Goal: Information Seeking & Learning: Check status

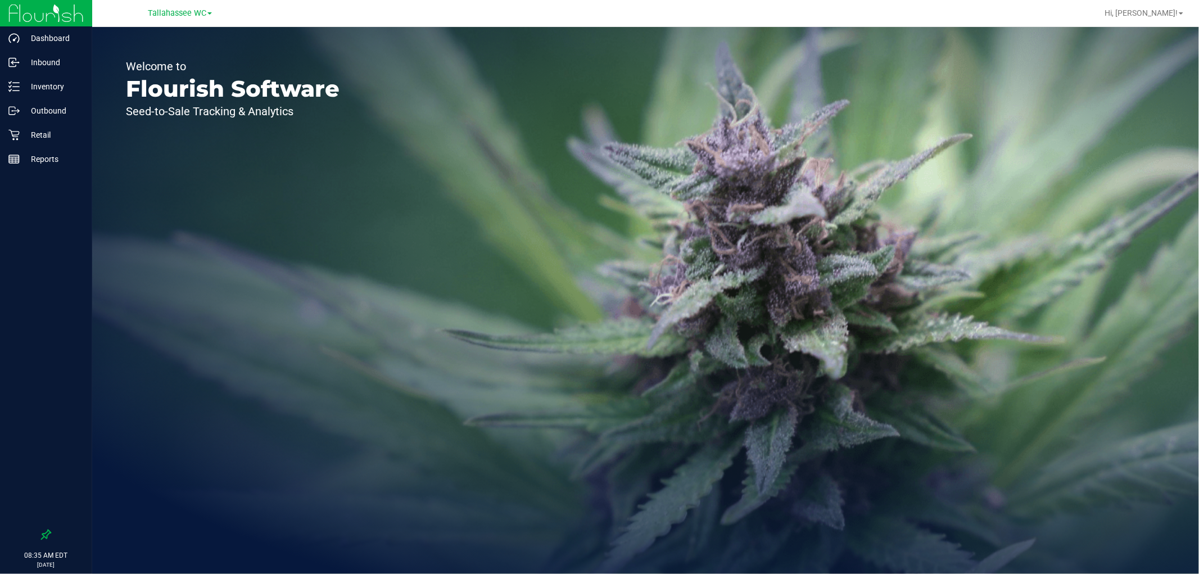
click at [183, 19] on div "Tallahassee WC" at bounding box center [180, 12] width 64 height 13
click at [182, 18] on div "Tallahassee WC" at bounding box center [180, 12] width 64 height 13
click at [180, 13] on span "Tallahassee WC" at bounding box center [177, 13] width 58 height 10
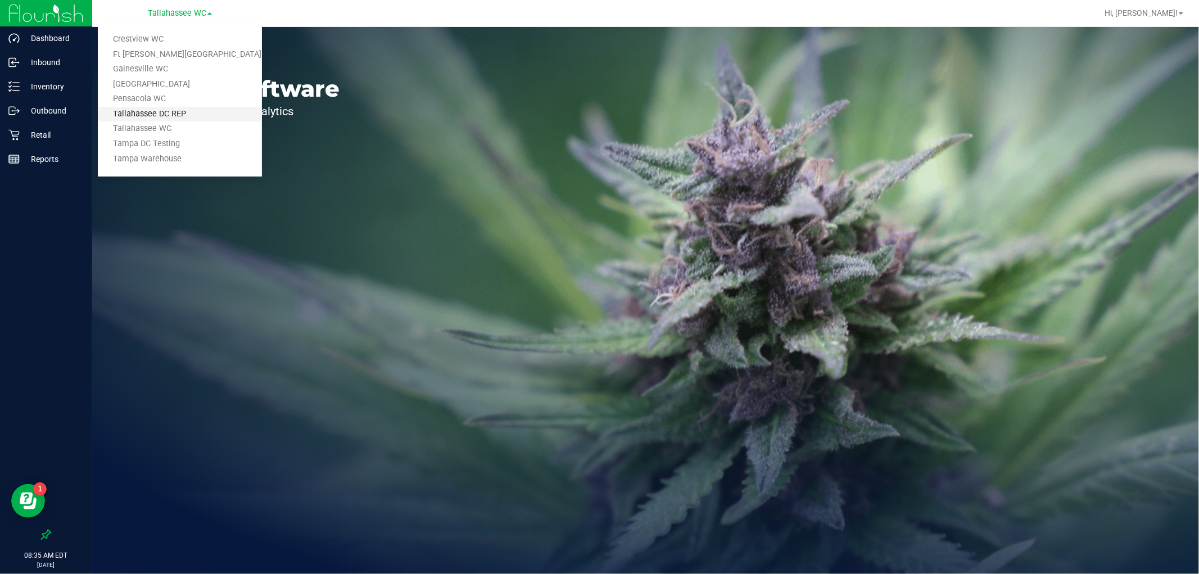
click at [188, 114] on link "Tallahassee DC REP" at bounding box center [180, 114] width 164 height 15
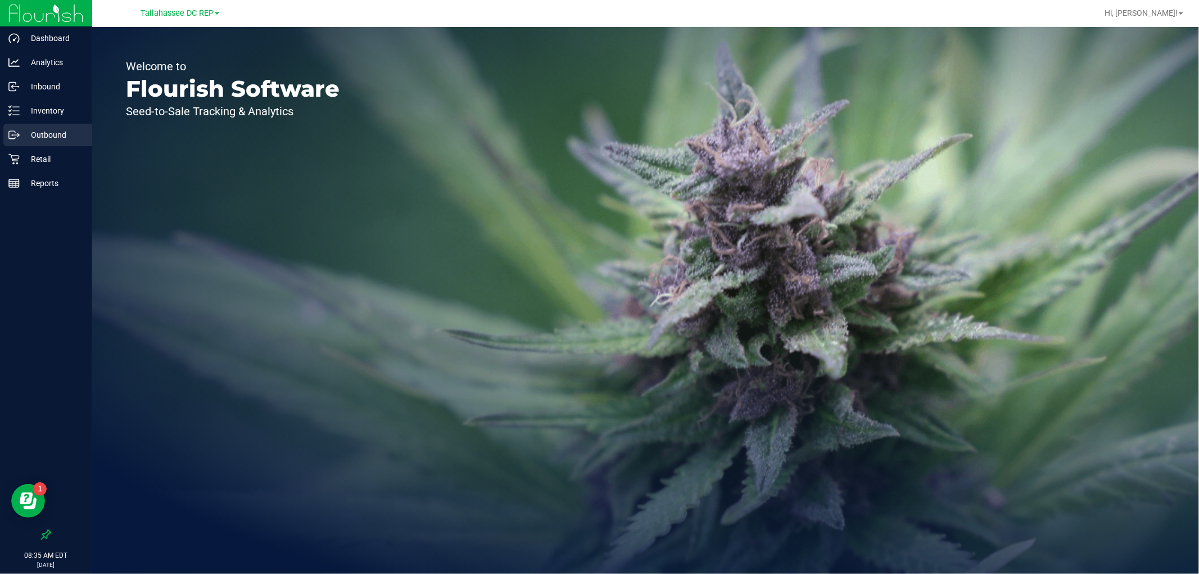
click at [71, 133] on p "Outbound" at bounding box center [53, 134] width 67 height 13
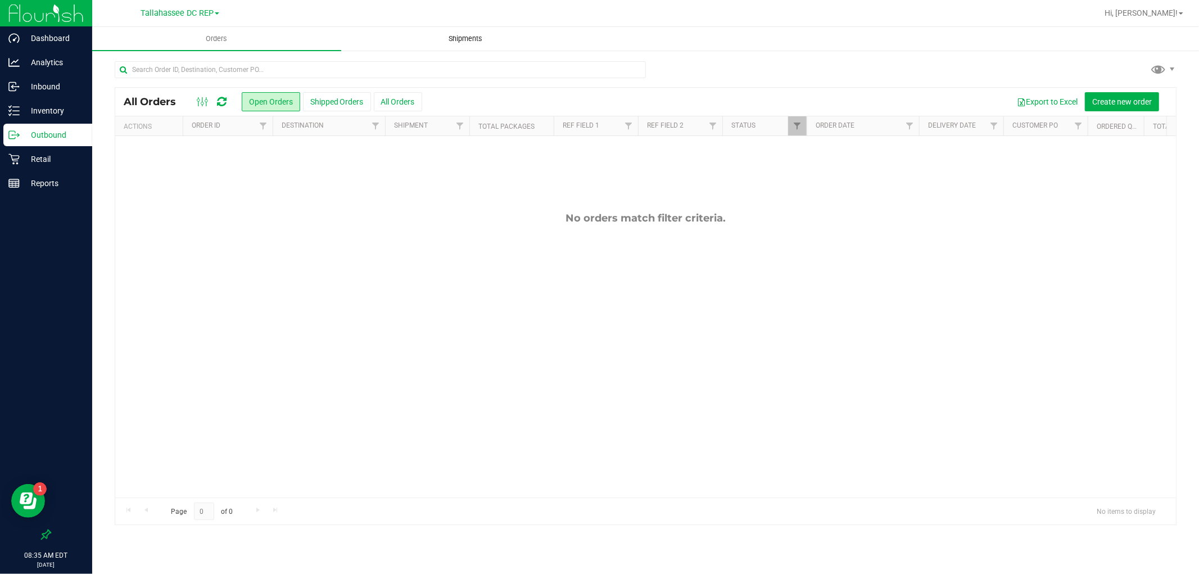
click at [453, 42] on span "Shipments" at bounding box center [466, 39] width 64 height 10
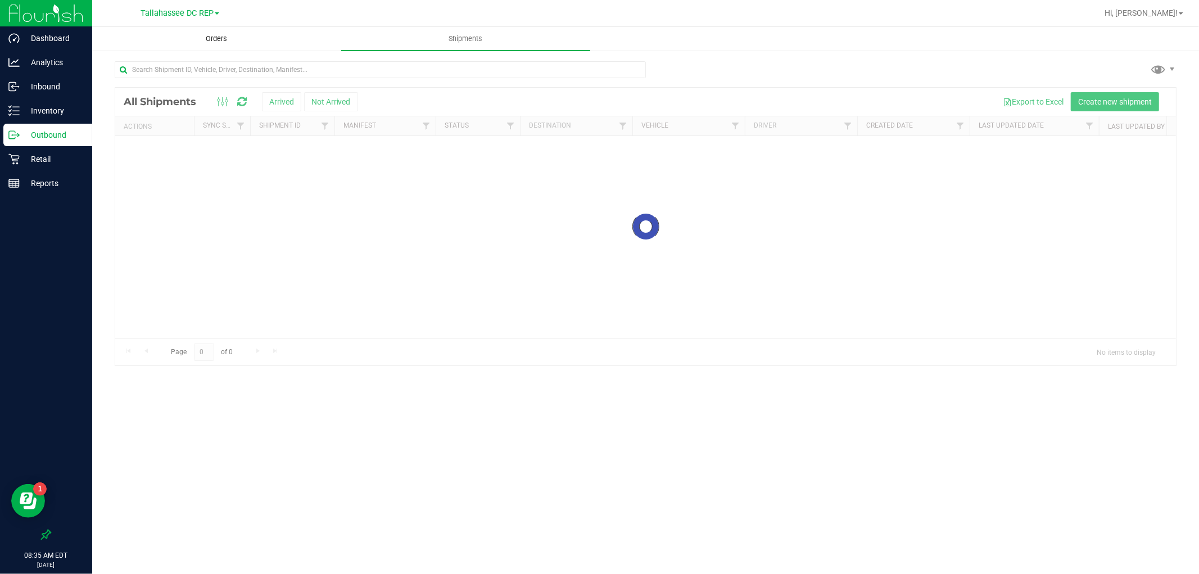
click at [210, 31] on uib-tab-heading "Orders" at bounding box center [217, 39] width 248 height 22
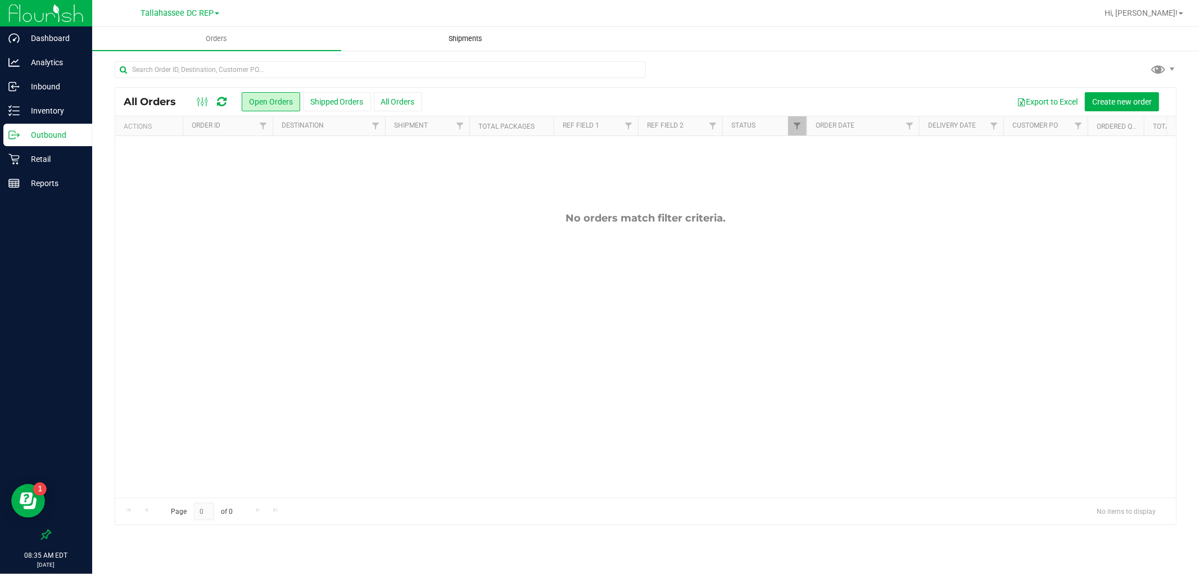
click at [458, 40] on span "Shipments" at bounding box center [466, 39] width 64 height 10
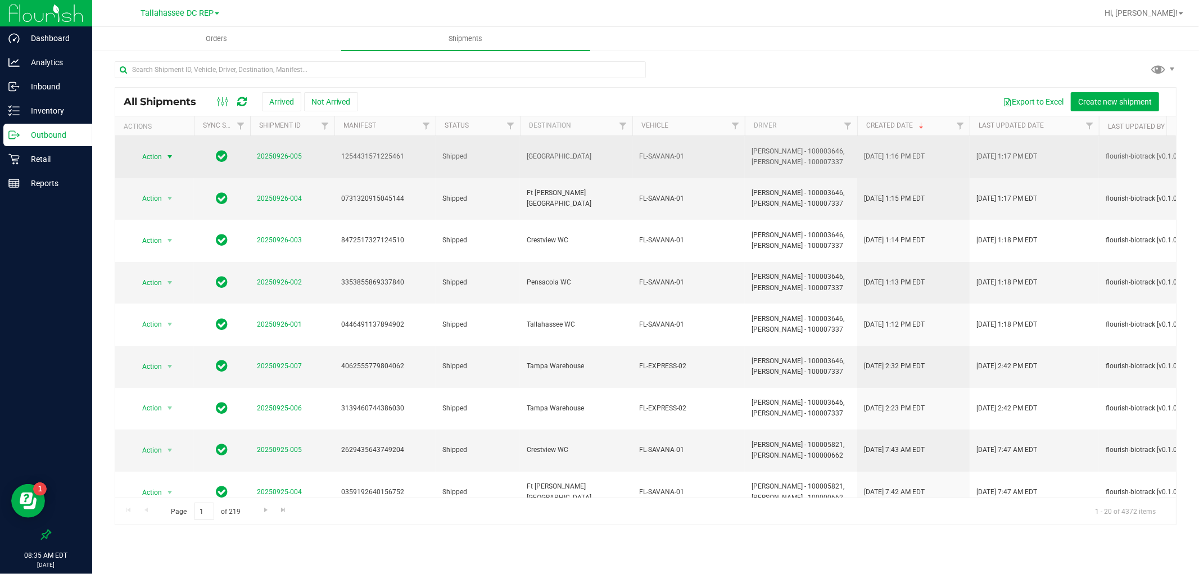
click at [151, 149] on span "Action" at bounding box center [147, 157] width 30 height 16
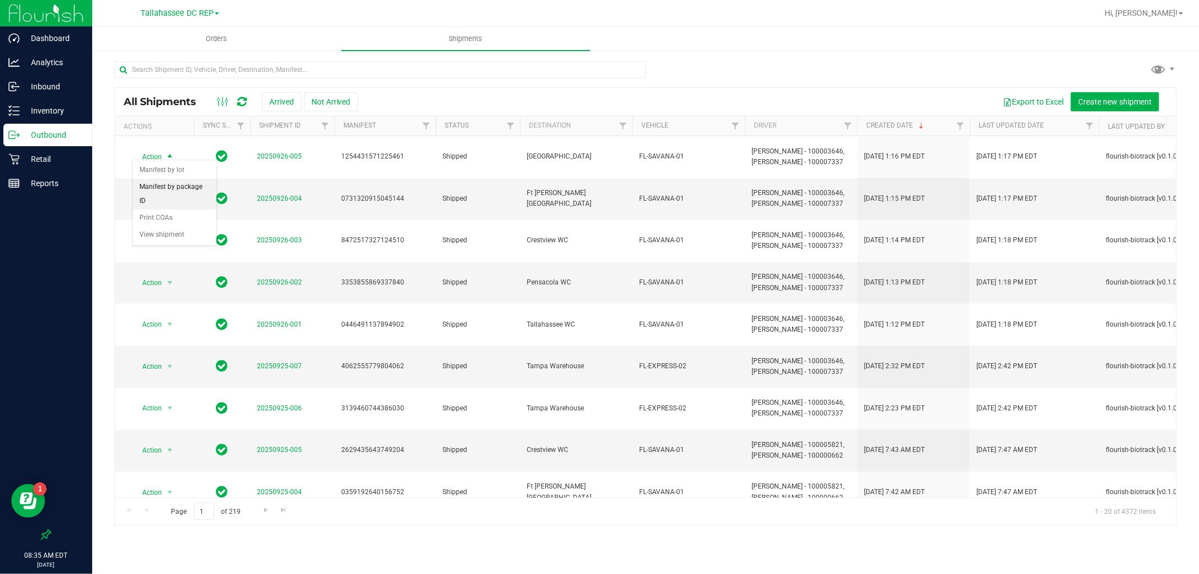
click at [188, 189] on li "Manifest by package ID" at bounding box center [175, 194] width 84 height 31
click at [172, 194] on span "select" at bounding box center [169, 198] width 9 height 9
click at [197, 228] on li "Manifest by package ID" at bounding box center [175, 225] width 84 height 31
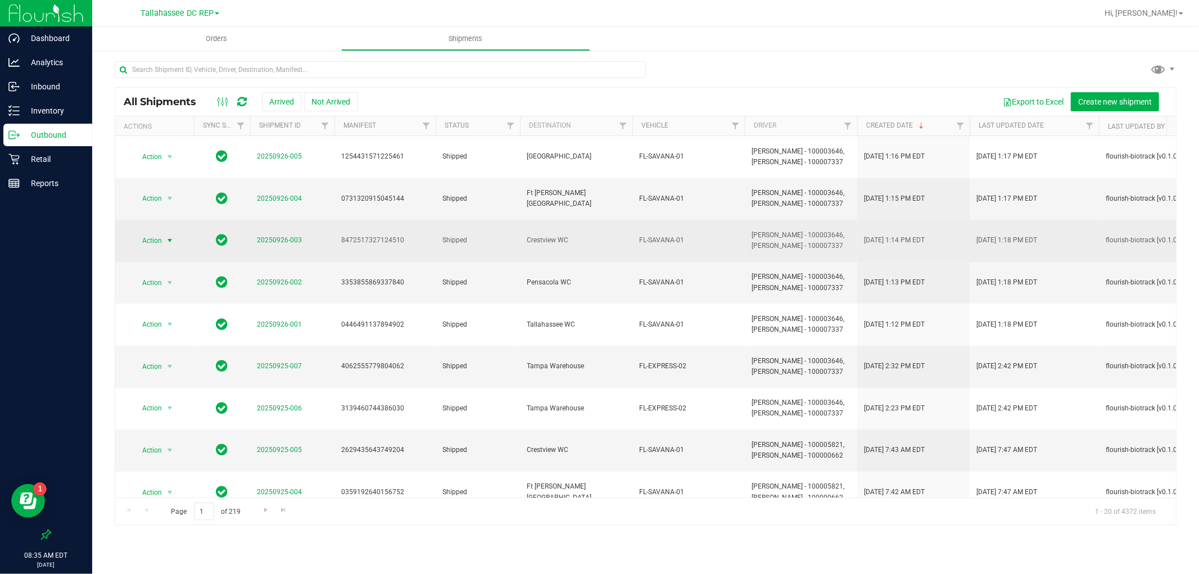
click at [160, 233] on span "Action" at bounding box center [147, 241] width 30 height 16
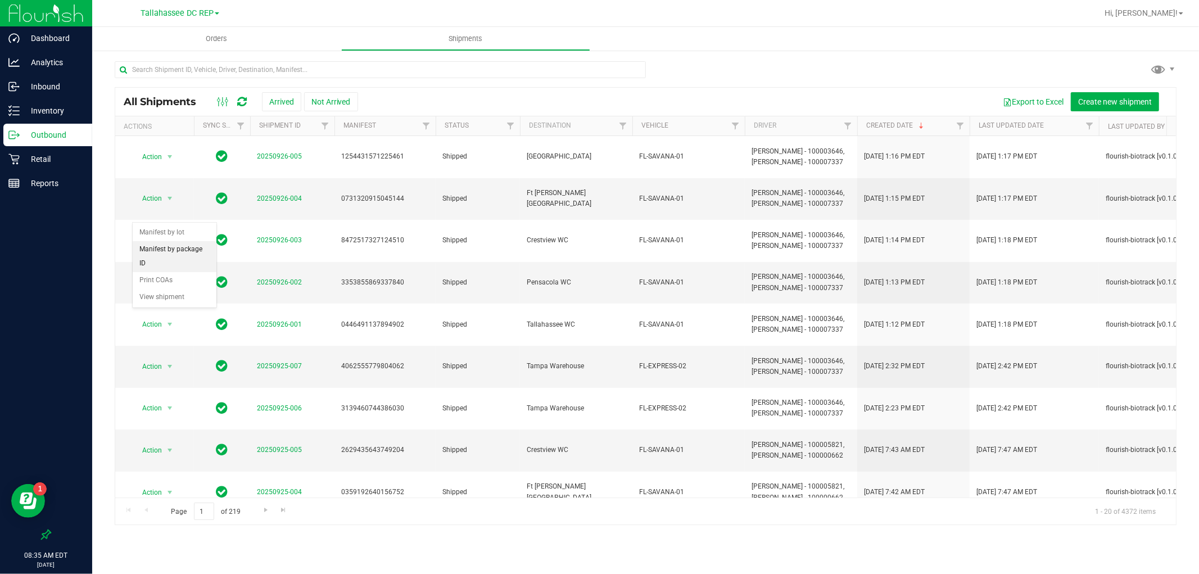
click at [181, 268] on li "Manifest by package ID" at bounding box center [175, 256] width 84 height 31
click at [168, 278] on span "select" at bounding box center [169, 282] width 9 height 9
click at [179, 294] on li "Manifest by package ID" at bounding box center [175, 287] width 84 height 31
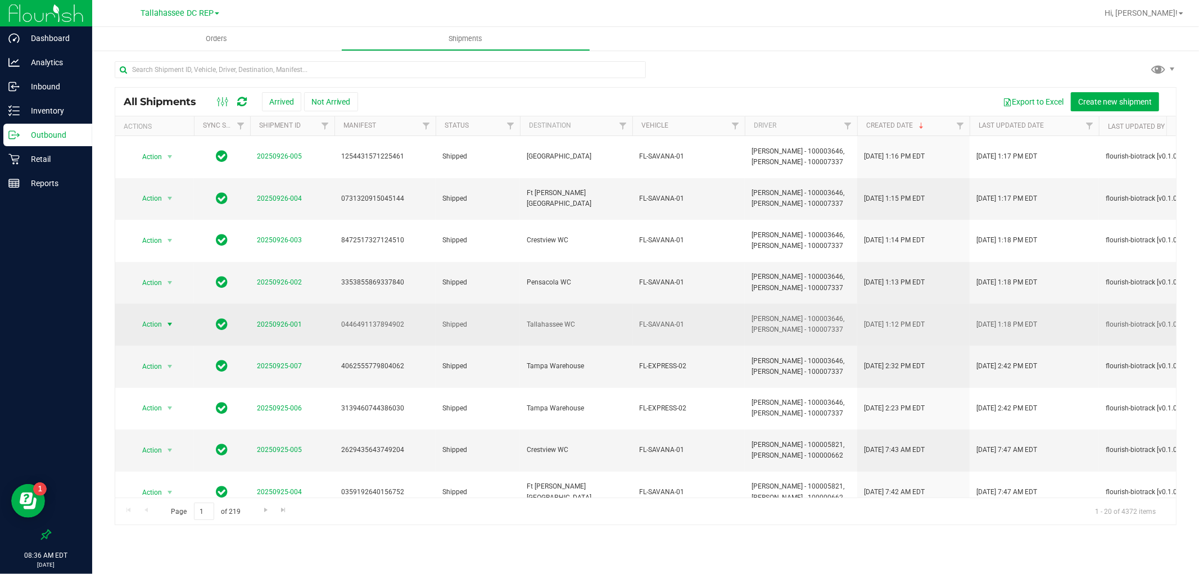
click at [172, 320] on span "select" at bounding box center [169, 324] width 9 height 9
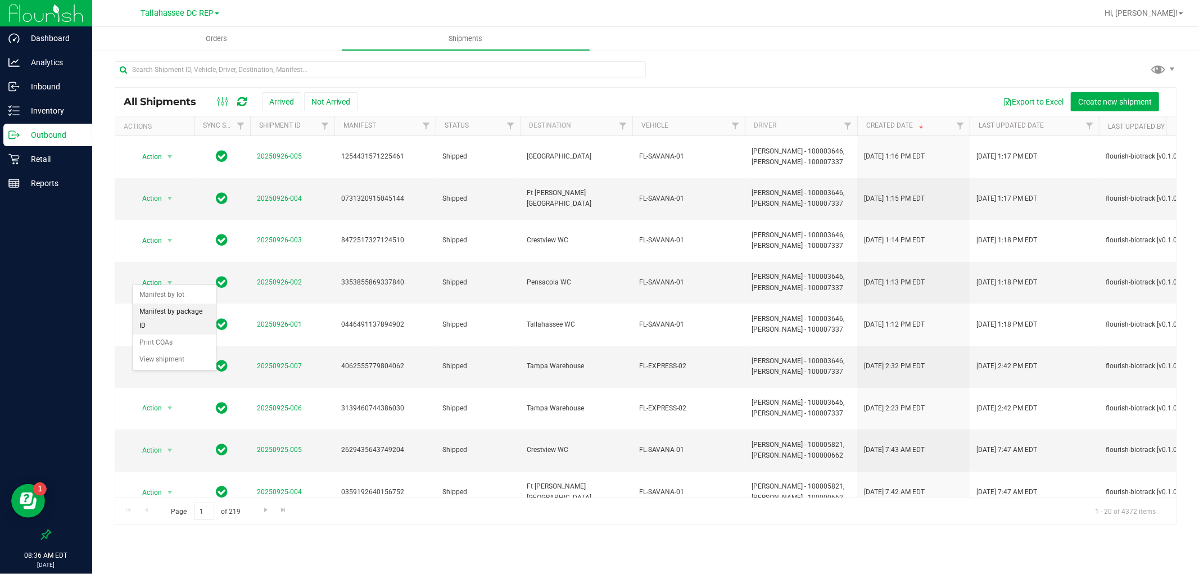
click at [167, 313] on li "Manifest by package ID" at bounding box center [175, 319] width 84 height 31
click at [64, 111] on p "Inventory" at bounding box center [53, 110] width 67 height 13
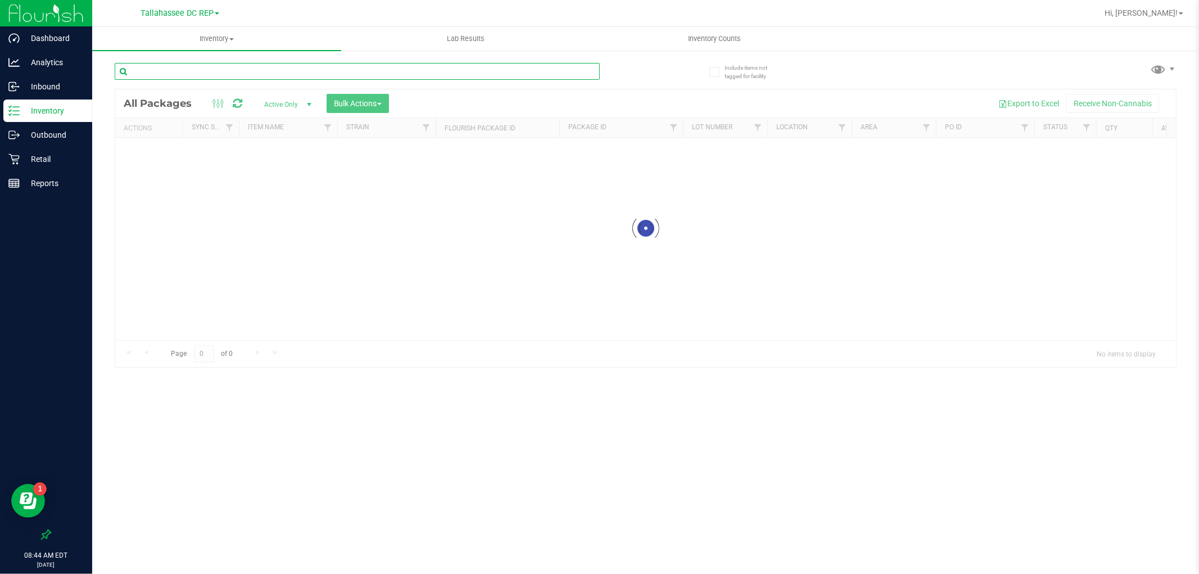
click at [214, 67] on input "text" at bounding box center [357, 71] width 485 height 17
type input "queso"
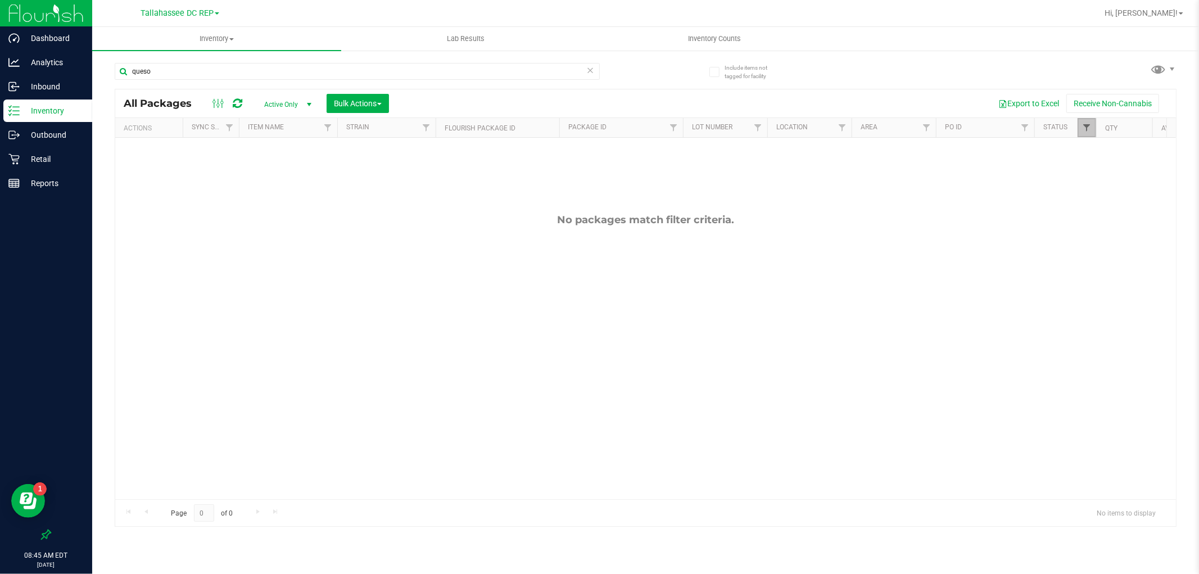
click at [1087, 131] on span "Filter" at bounding box center [1086, 127] width 9 height 9
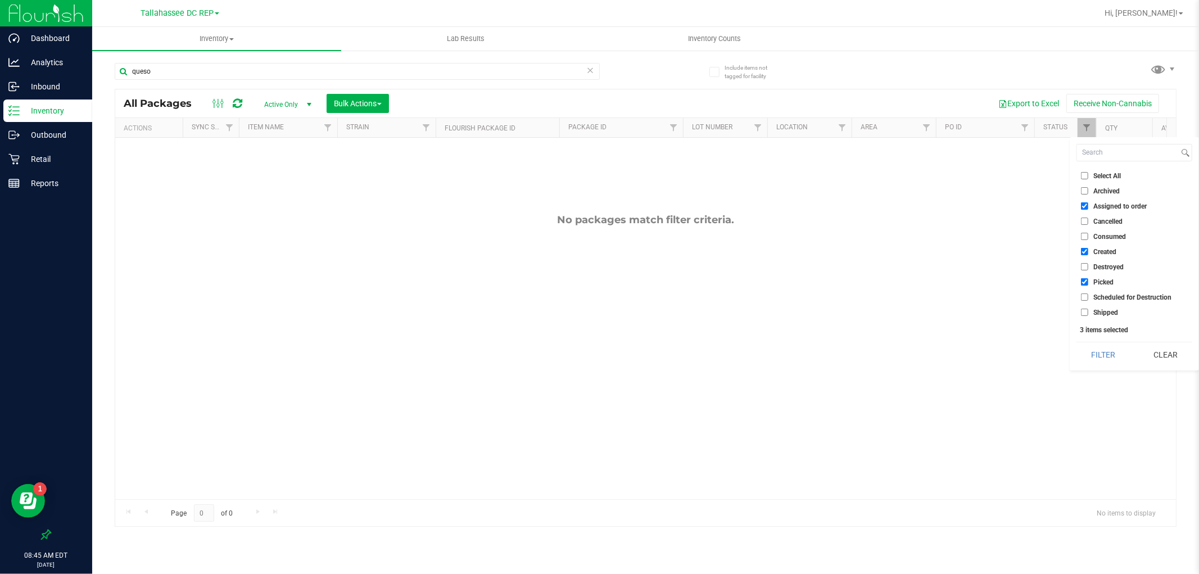
click at [1083, 310] on input "Shipped" at bounding box center [1084, 312] width 7 height 7
checkbox input "true"
click at [1099, 351] on button "Filter" at bounding box center [1103, 354] width 54 height 25
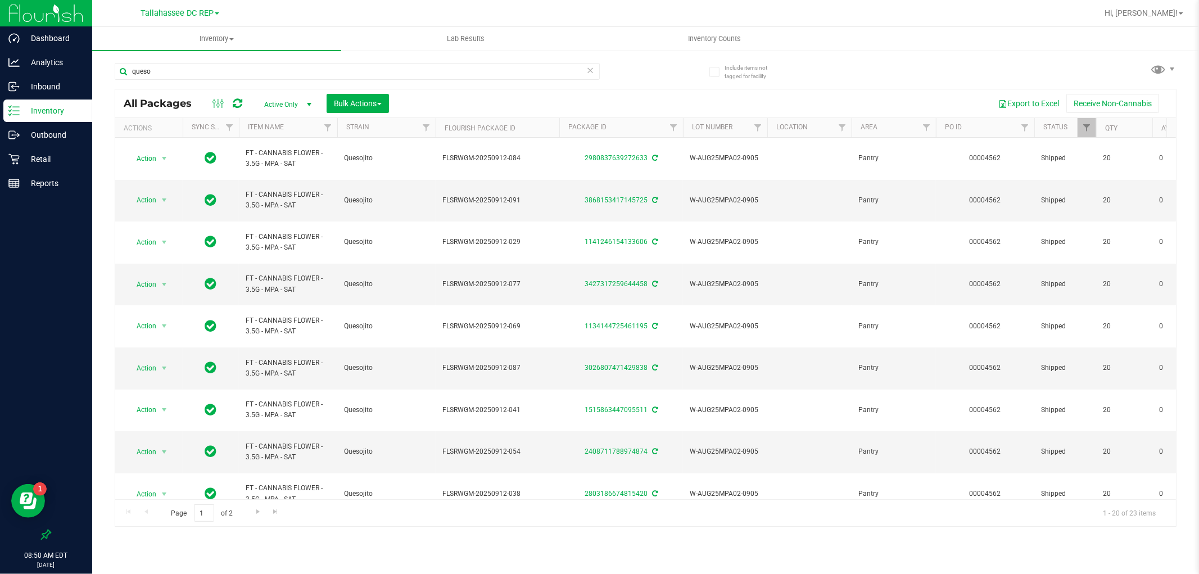
click at [714, 92] on div "All Packages Active Only Active Only Lab Samples Locked All External Internal B…" at bounding box center [645, 103] width 1061 height 28
